Goal: Task Accomplishment & Management: Manage account settings

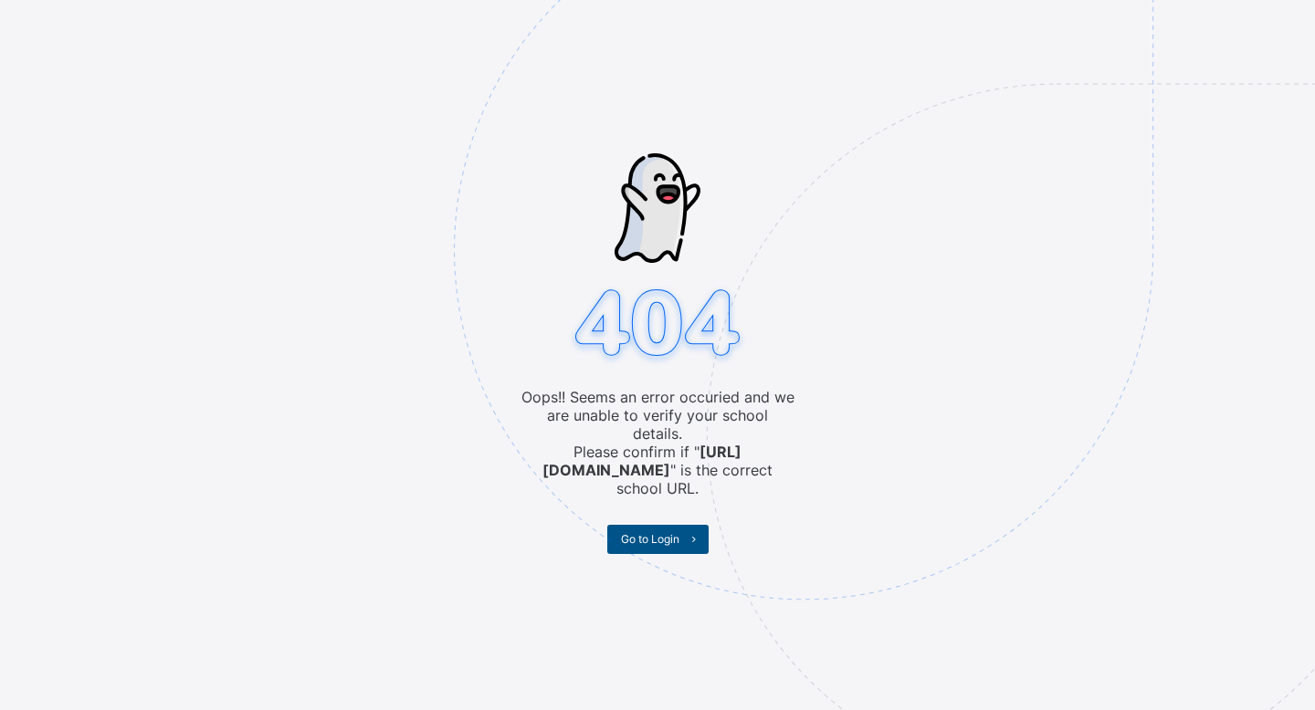
click at [676, 532] on span "Go to Login" at bounding box center [650, 539] width 58 height 14
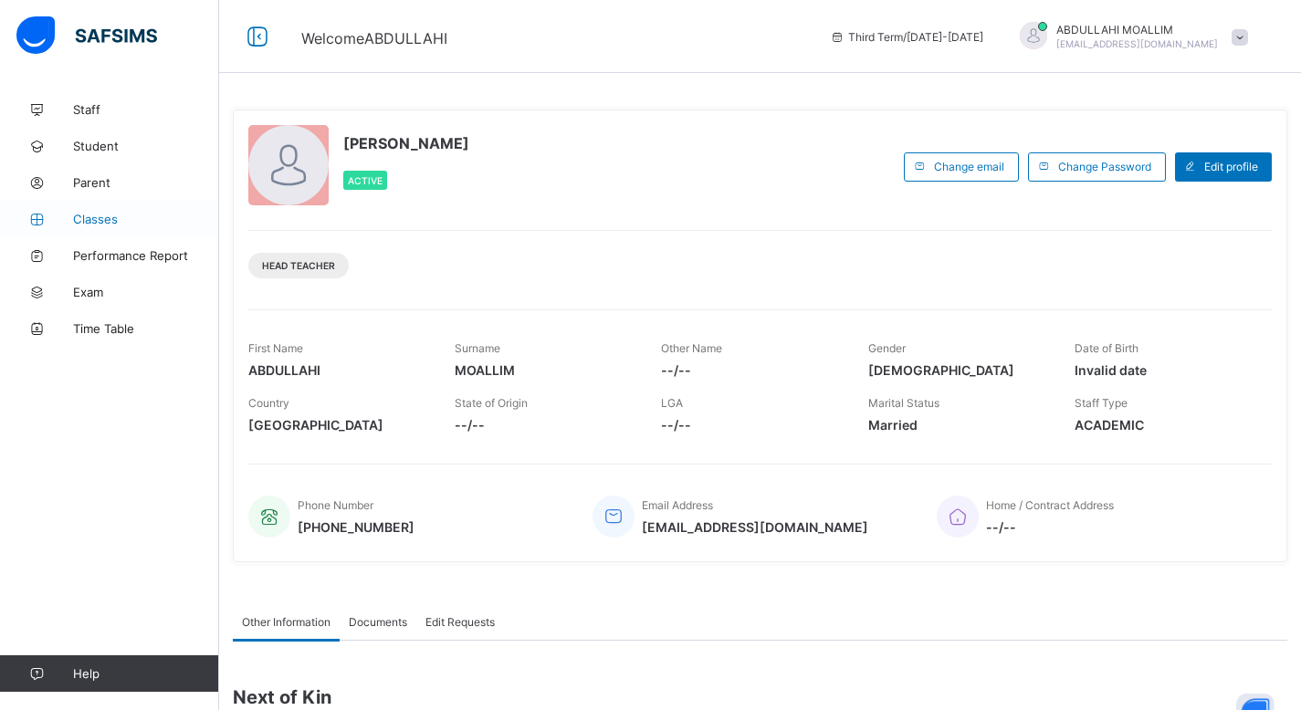
click at [110, 224] on span "Classes" at bounding box center [146, 219] width 146 height 15
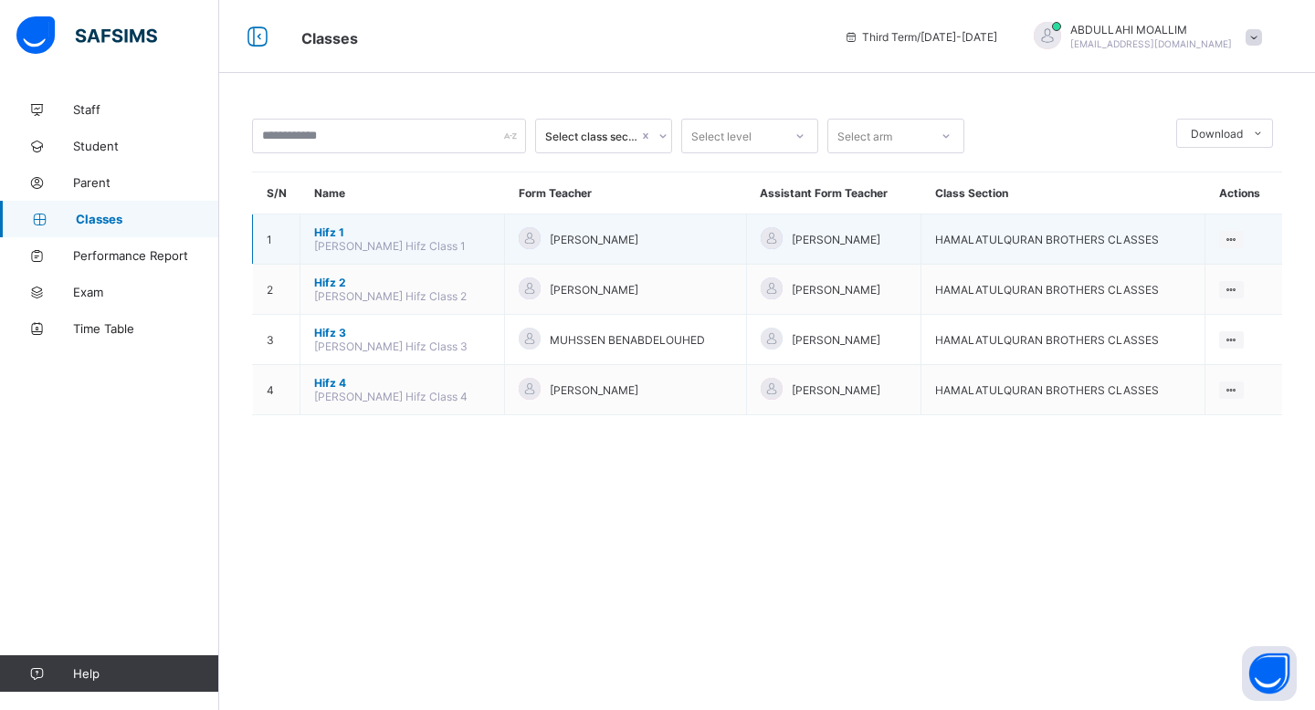
click at [341, 232] on span "Hifz 1" at bounding box center [402, 233] width 176 height 14
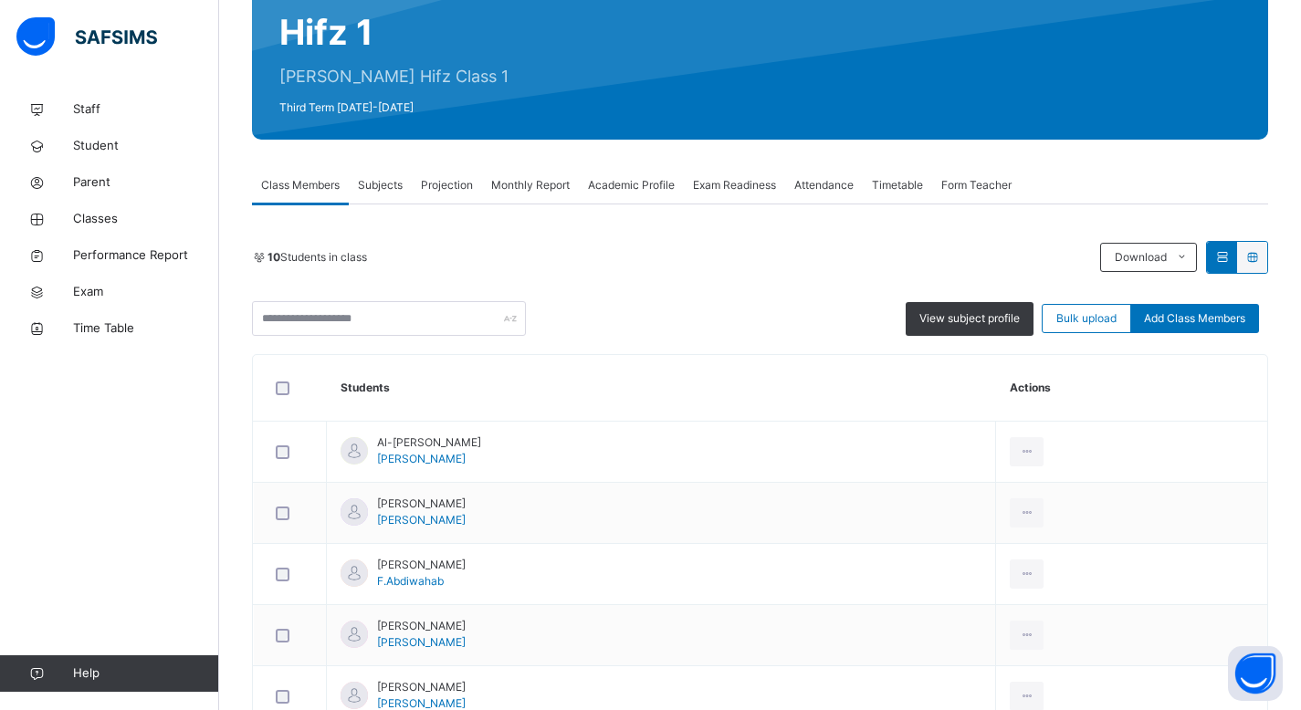
scroll to position [194, 0]
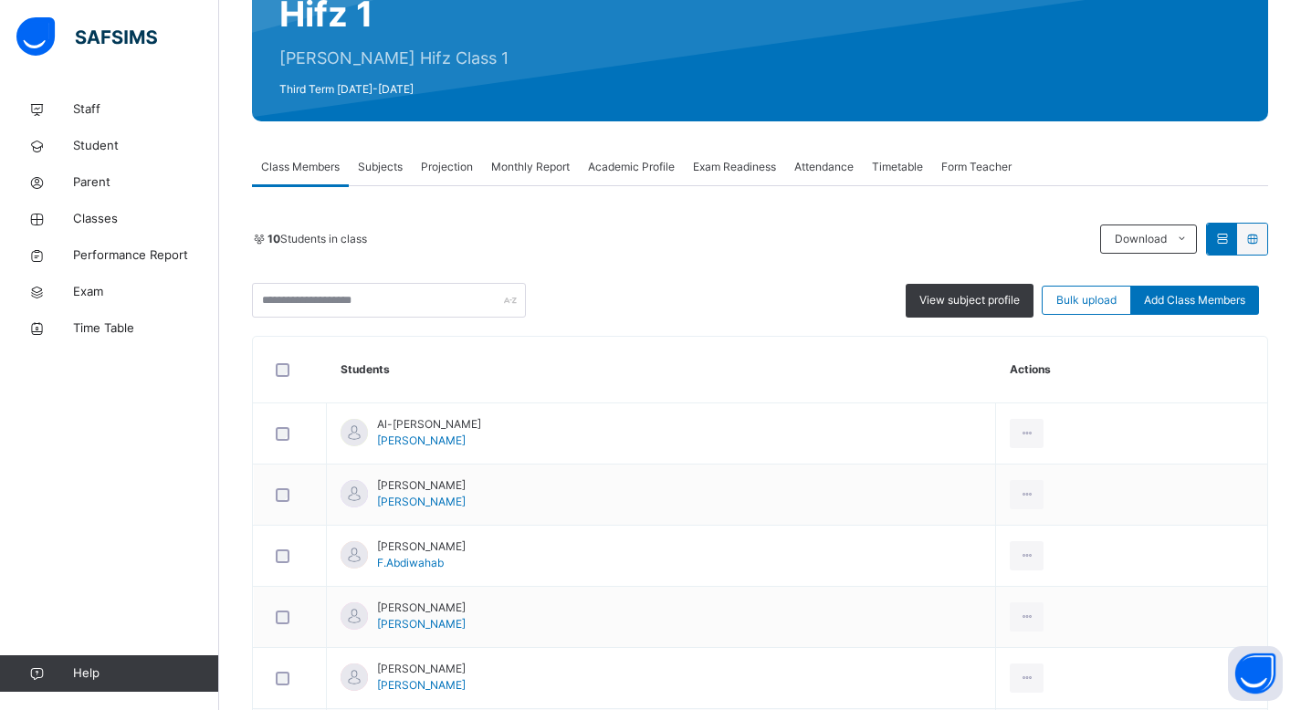
click at [453, 171] on span "Projection" at bounding box center [447, 167] width 52 height 16
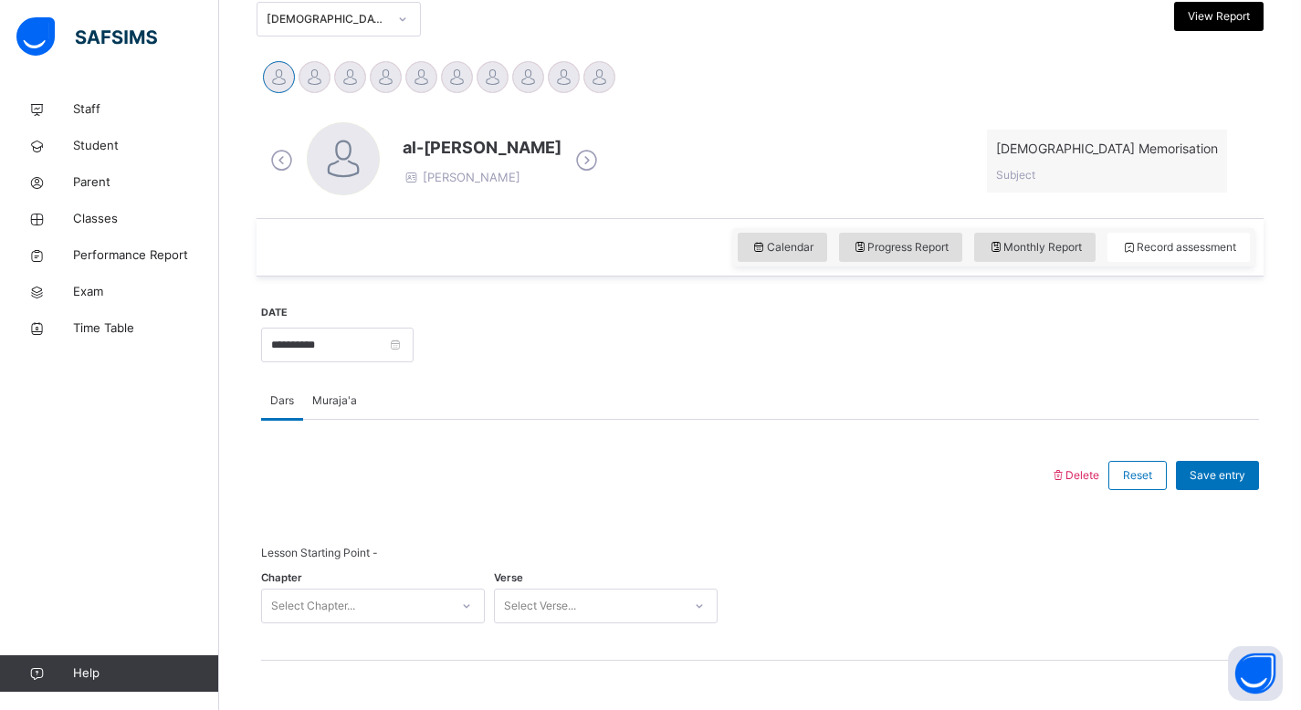
scroll to position [262, 0]
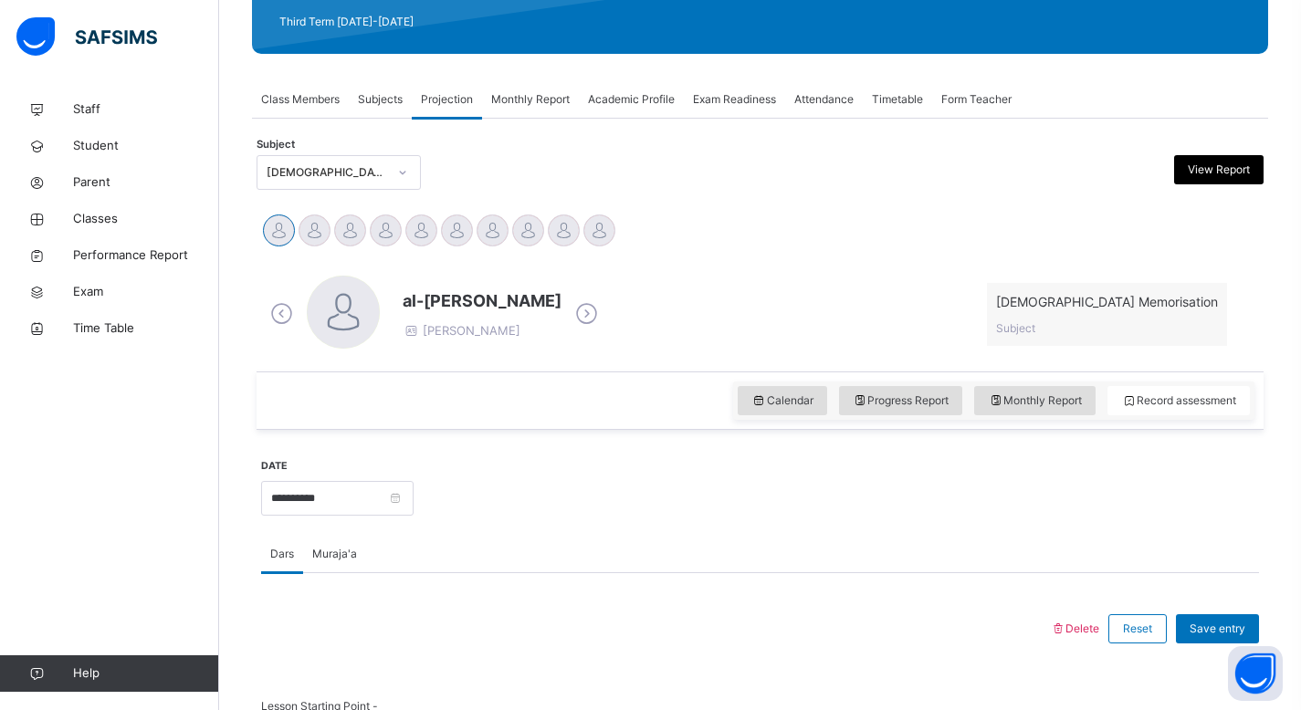
click at [834, 99] on span "Attendance" at bounding box center [823, 99] width 59 height 16
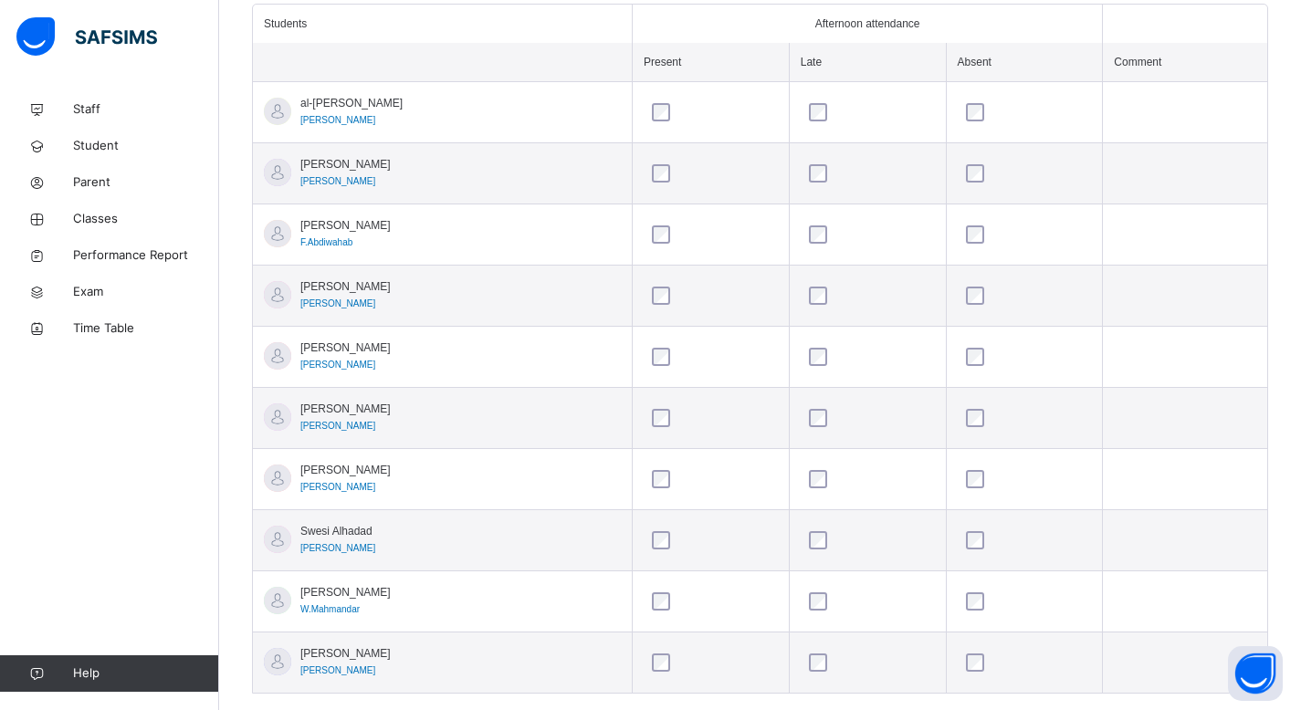
scroll to position [520, 0]
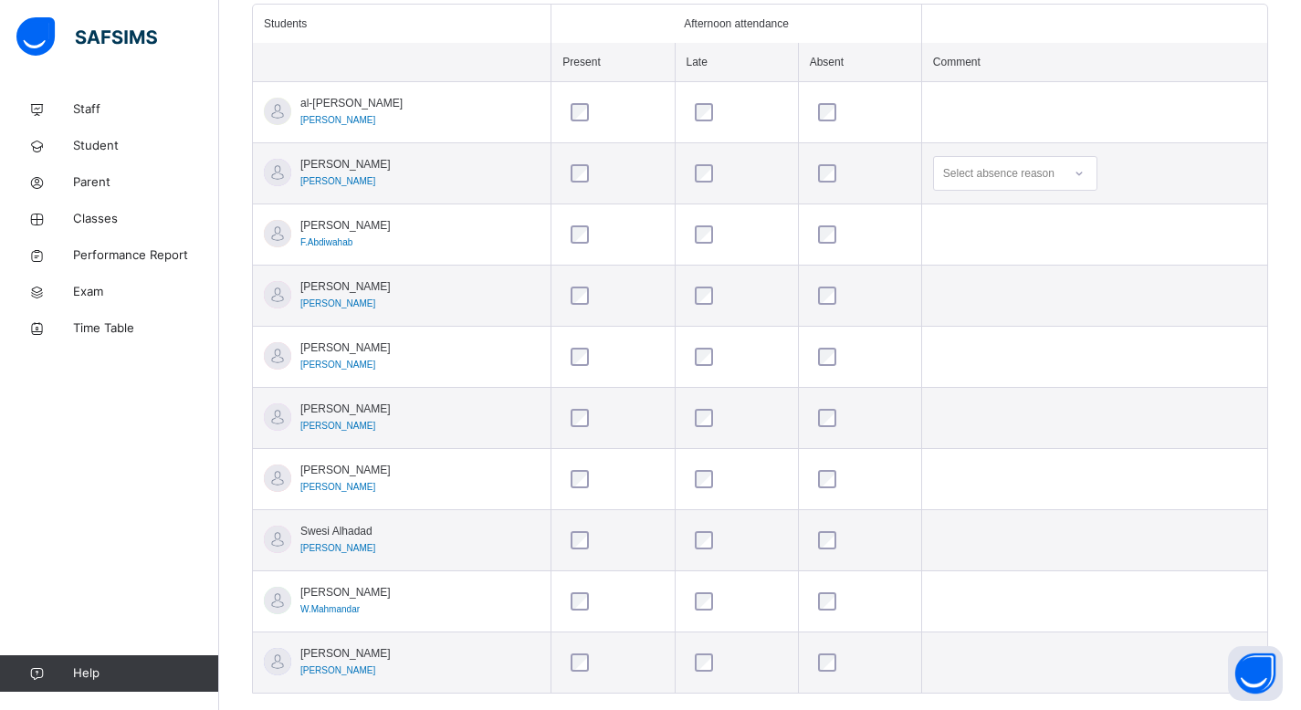
click at [1022, 175] on div "Select absence reason" at bounding box center [998, 173] width 111 height 35
click at [988, 232] on div "Working" at bounding box center [1015, 245] width 163 height 31
click at [828, 244] on div at bounding box center [860, 234] width 100 height 38
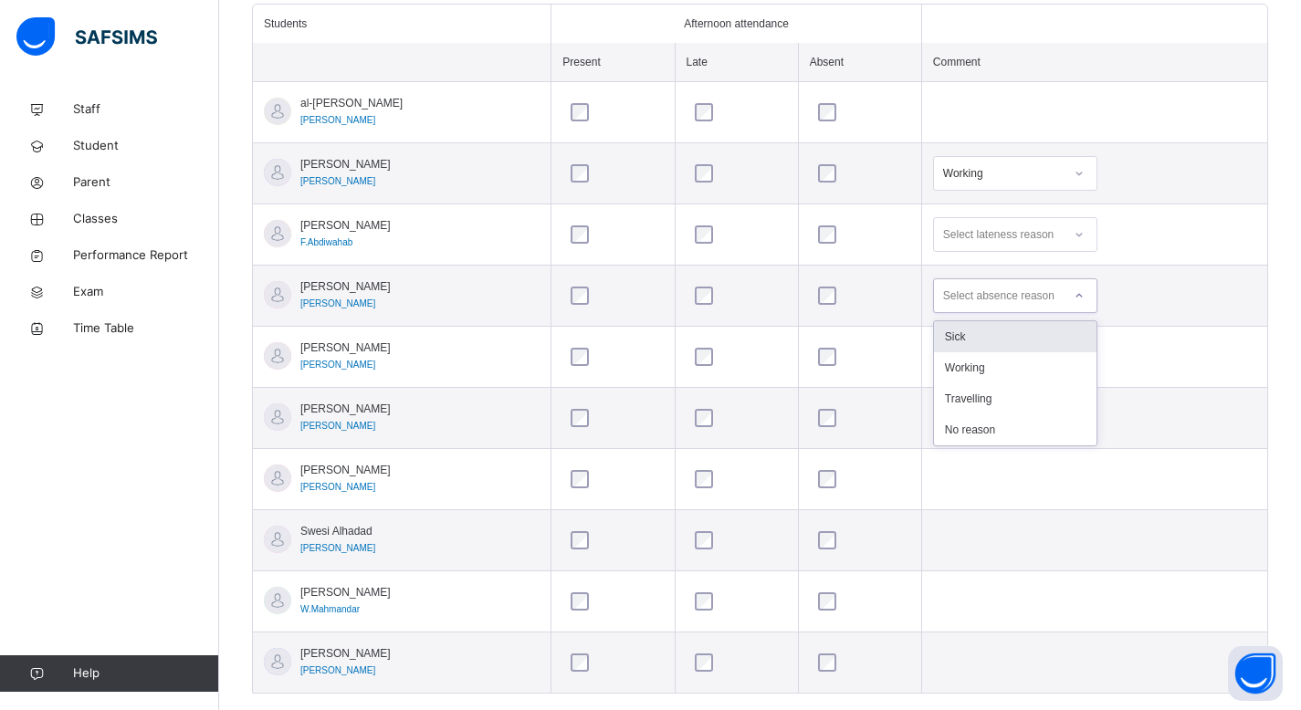
click at [1029, 283] on div "Select absence reason" at bounding box center [998, 295] width 111 height 35
click at [987, 372] on div "Working" at bounding box center [1015, 367] width 163 height 31
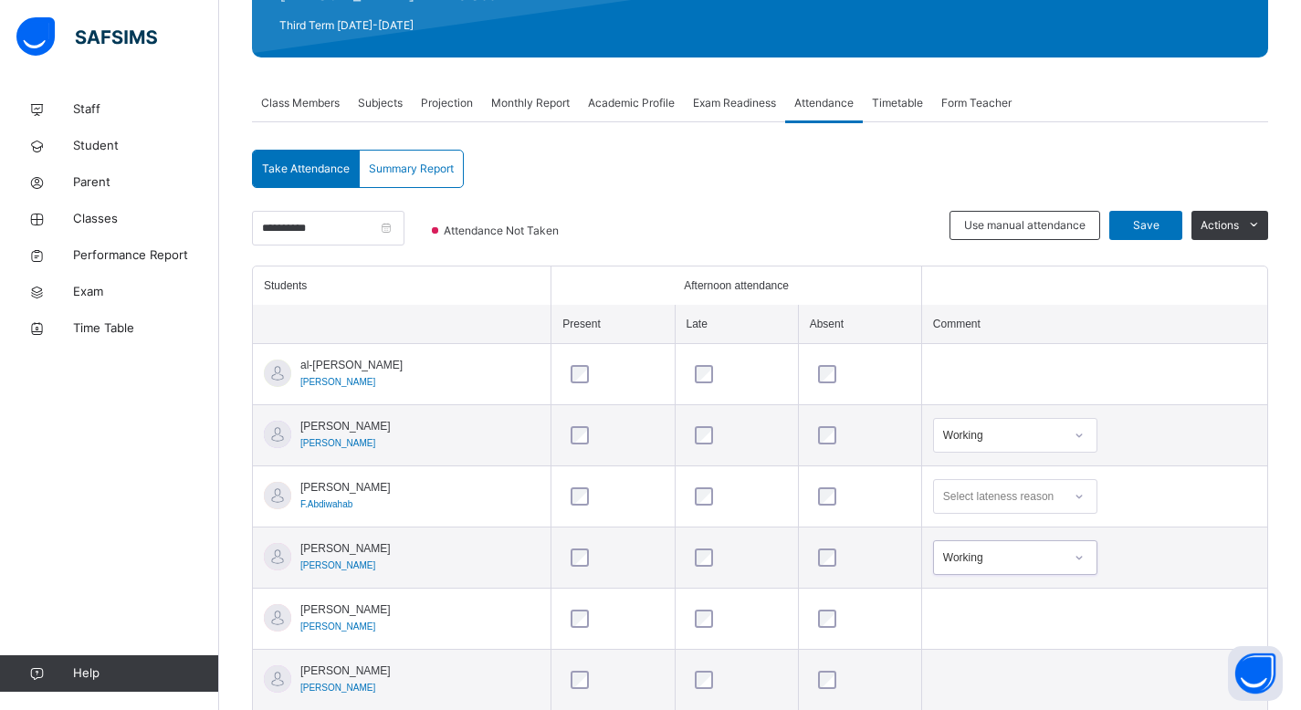
scroll to position [244, 0]
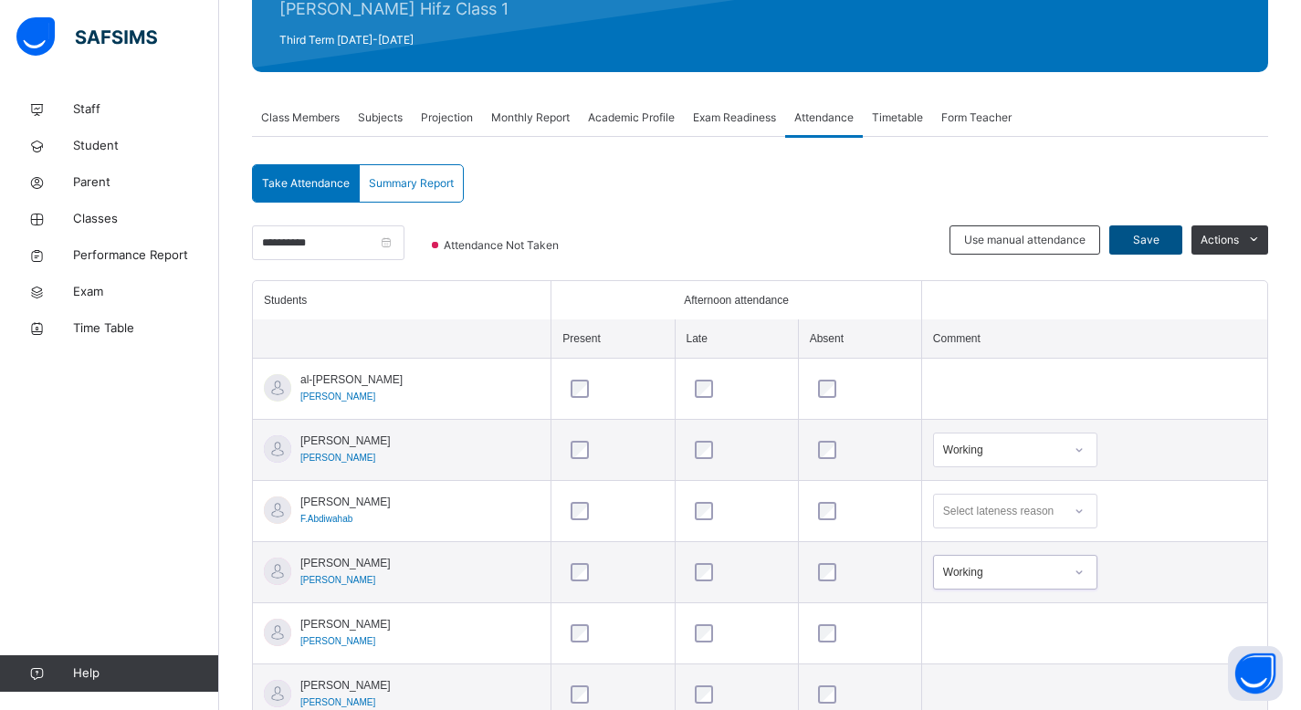
click at [1169, 232] on span "Save" at bounding box center [1146, 240] width 46 height 16
click at [462, 114] on span "Projection" at bounding box center [447, 118] width 52 height 16
